Goal: Task Accomplishment & Management: Manage account settings

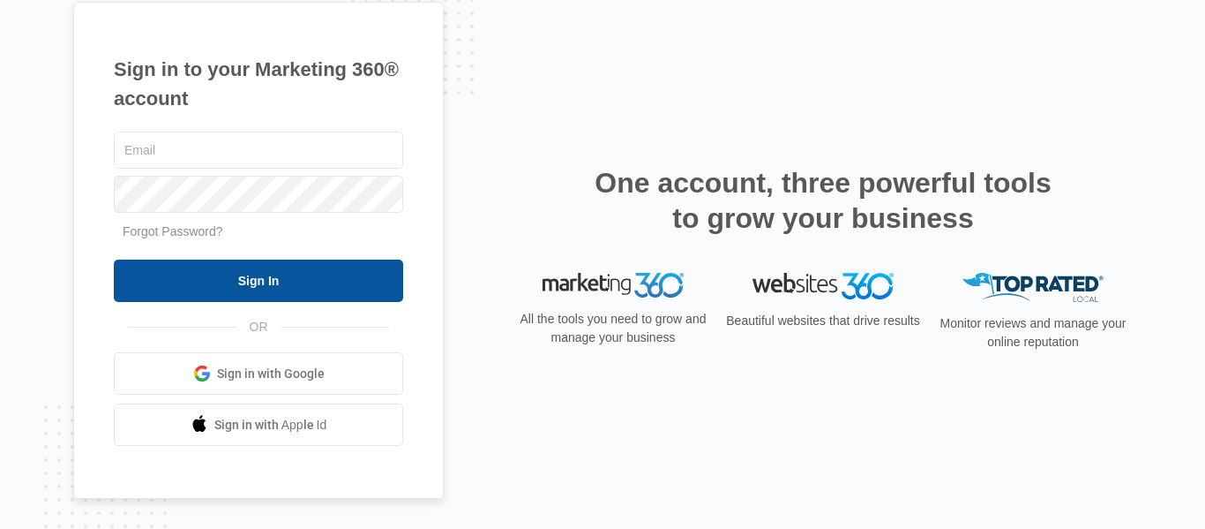
type input "[EMAIL_ADDRESS][DOMAIN_NAME]"
click at [259, 286] on input "Sign In" at bounding box center [258, 280] width 289 height 42
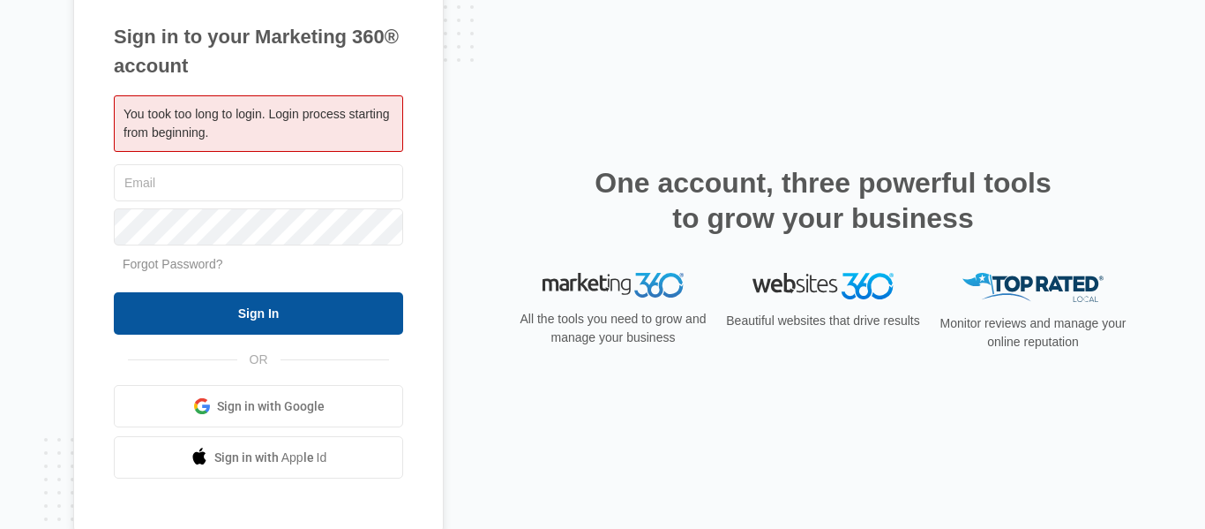
type input "[EMAIL_ADDRESS][DOMAIN_NAME]"
click at [256, 317] on input "Sign In" at bounding box center [258, 313] width 289 height 42
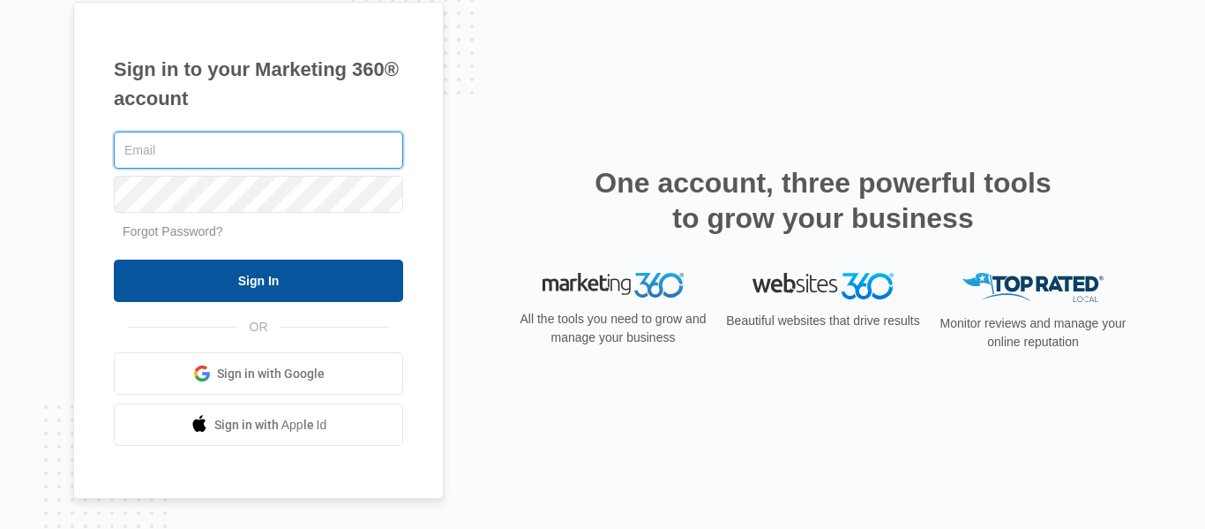
type input "[EMAIL_ADDRESS][DOMAIN_NAME]"
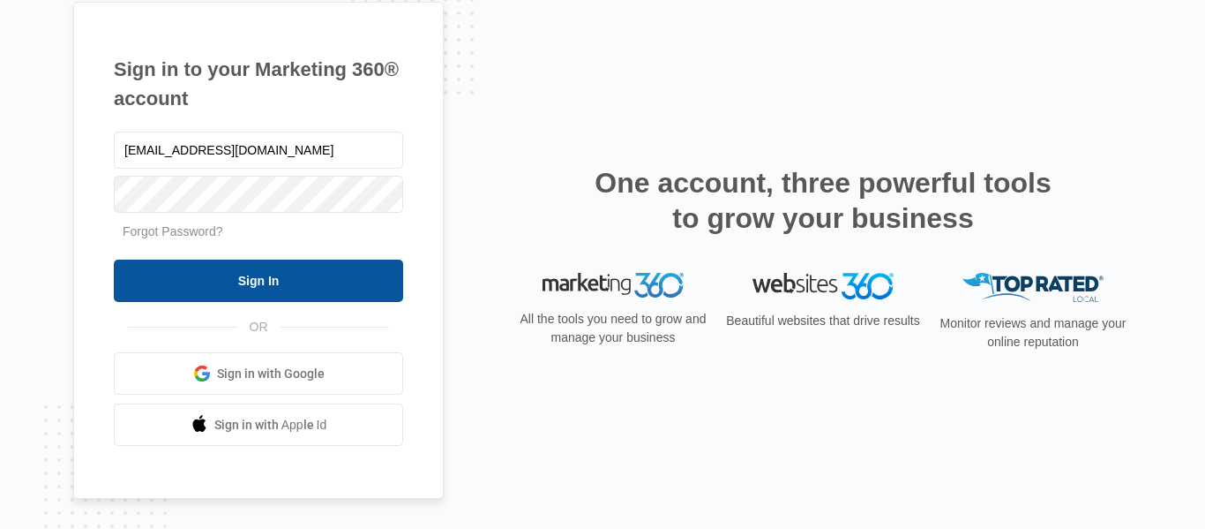
click at [247, 283] on input "Sign In" at bounding box center [258, 280] width 289 height 42
